Goal: Transaction & Acquisition: Purchase product/service

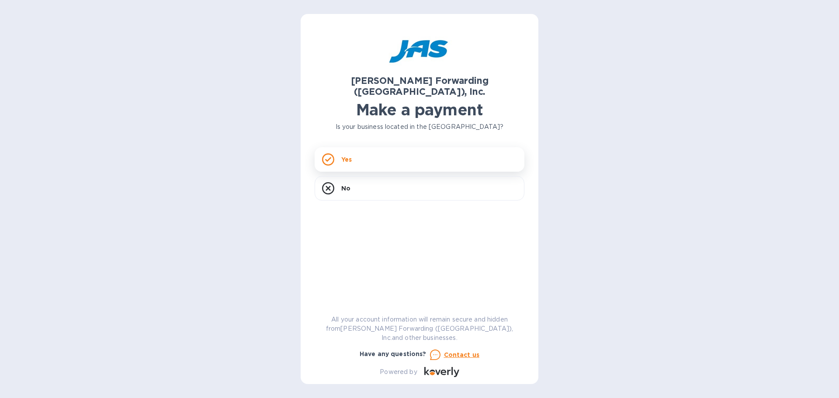
click at [354, 149] on div "Yes" at bounding box center [420, 159] width 210 height 24
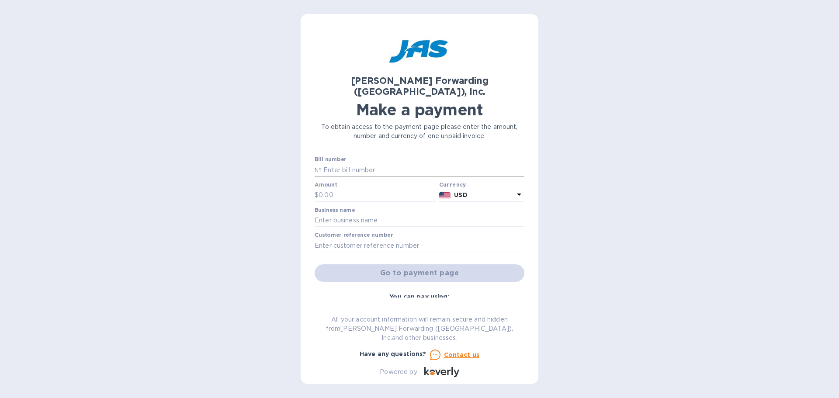
click at [352, 163] on input "text" at bounding box center [423, 169] width 203 height 13
paste input "DEN503399651"
type input "DEN503399651"
click at [322, 189] on input "text" at bounding box center [377, 195] width 117 height 13
type input "1,130.00"
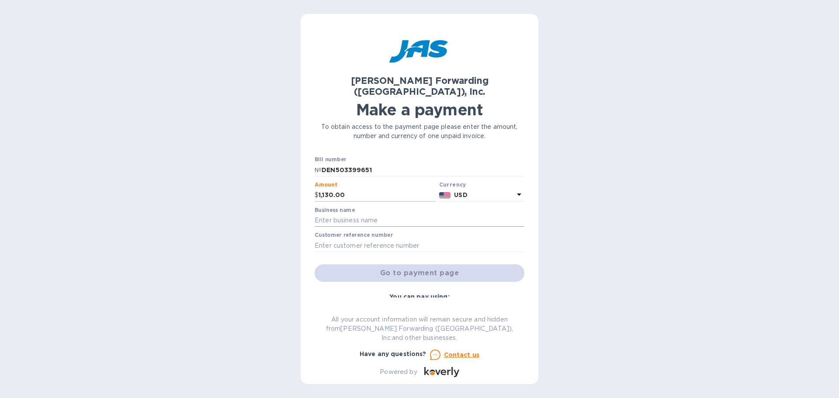
click at [334, 214] on input "text" at bounding box center [420, 220] width 210 height 13
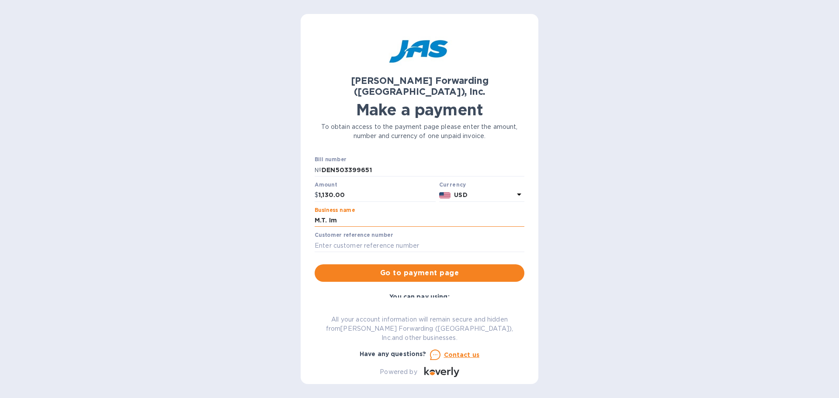
type input "M.T. Imports, Inc."
click at [425, 239] on input "text" at bounding box center [420, 245] width 210 height 13
type input "MTIMPOM65"
click at [448, 268] on span "Go to payment page" at bounding box center [420, 273] width 196 height 10
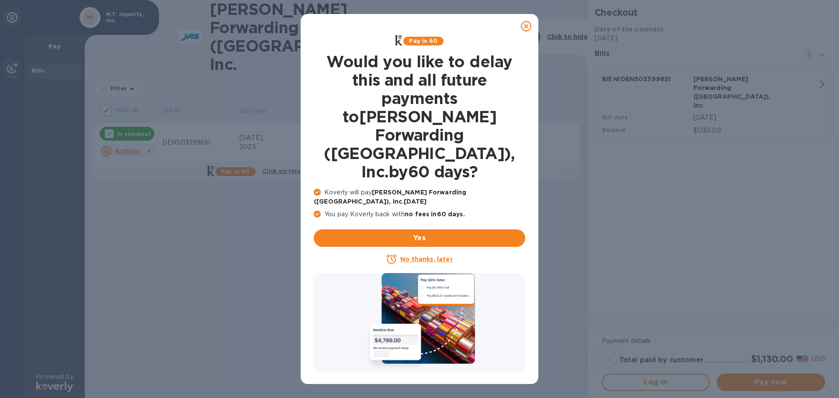
click at [418, 256] on u "No thanks, later" at bounding box center [426, 259] width 52 height 7
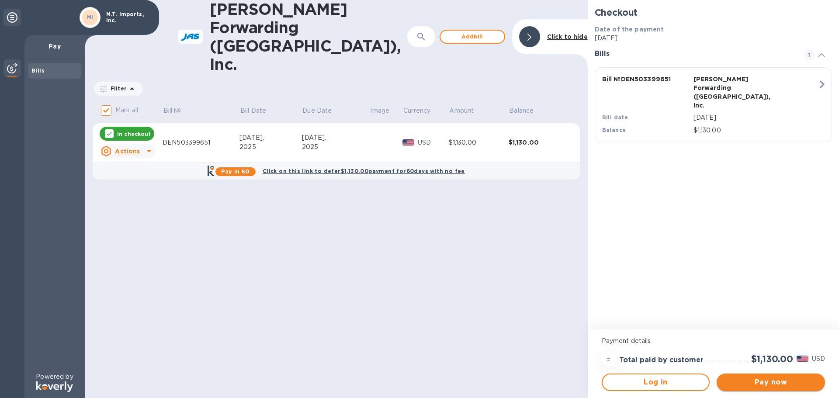
click at [781, 378] on span "Pay now" at bounding box center [771, 382] width 94 height 10
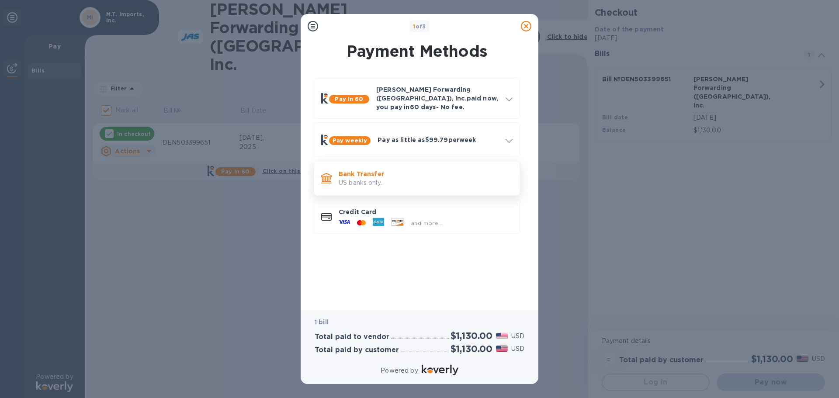
click at [359, 178] on p "US banks only." at bounding box center [426, 182] width 174 height 9
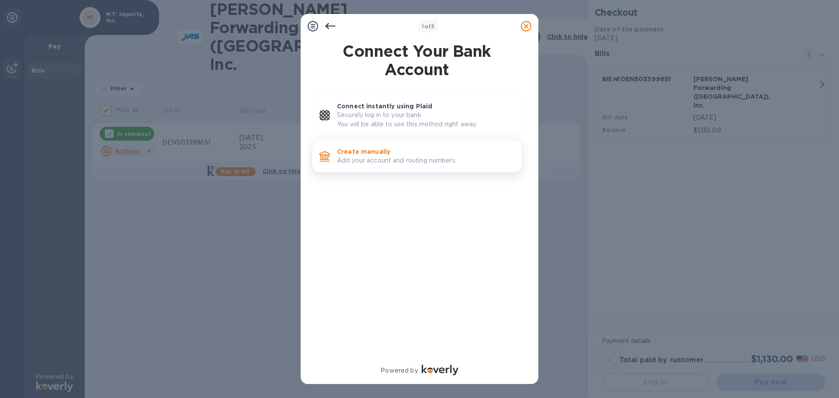
click at [372, 159] on p "Add your account and routing numbers." at bounding box center [425, 160] width 177 height 9
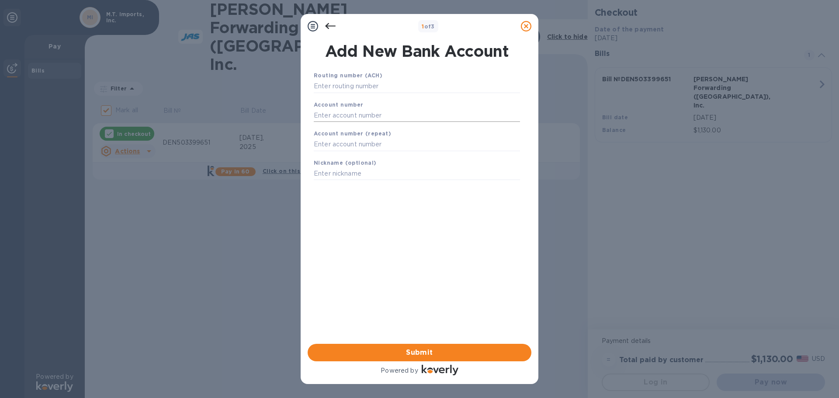
click at [346, 117] on input "text" at bounding box center [417, 115] width 206 height 13
click at [344, 85] on input "text" at bounding box center [417, 86] width 206 height 13
type input "102003154"
click at [337, 130] on input "text" at bounding box center [417, 126] width 206 height 13
type input "4093916478"
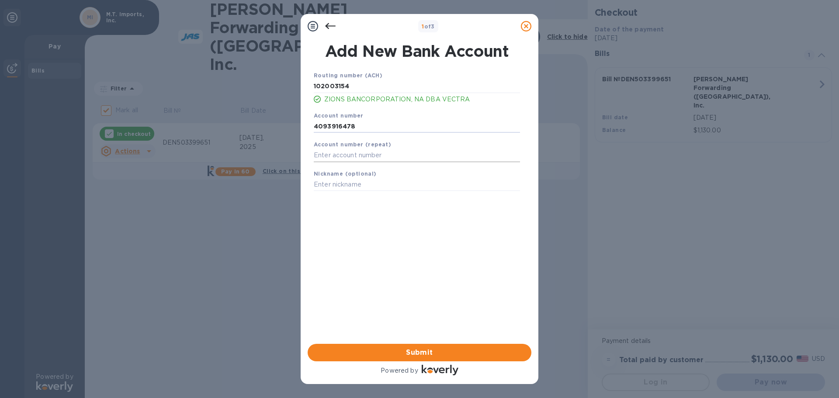
click at [334, 157] on input "text" at bounding box center [417, 155] width 206 height 13
type input "4093916478"
click at [329, 186] on input "text" at bounding box center [417, 184] width 206 height 13
type input "M.T. Imports - Vectra Bank xxx6478"
click at [429, 236] on div "Routing number (ACH) [US_BANK_ROUTING_MICR] ZIONS BANCORPORATION, NA DBA VECTRA…" at bounding box center [417, 196] width 224 height 264
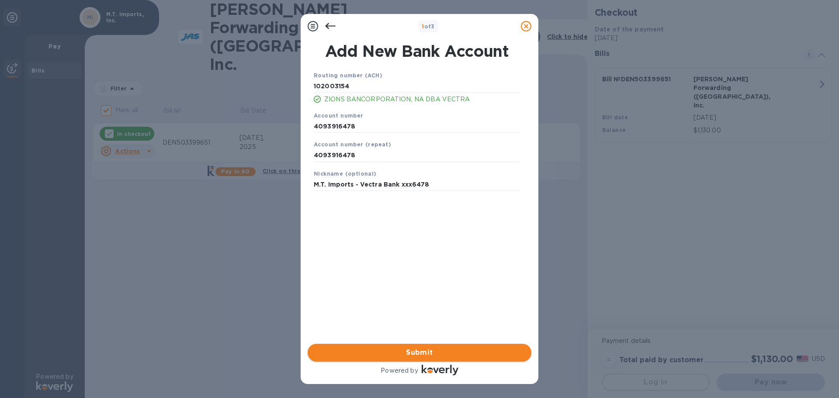
click at [416, 348] on span "Submit" at bounding box center [420, 352] width 210 height 10
